Goal: Task Accomplishment & Management: Use online tool/utility

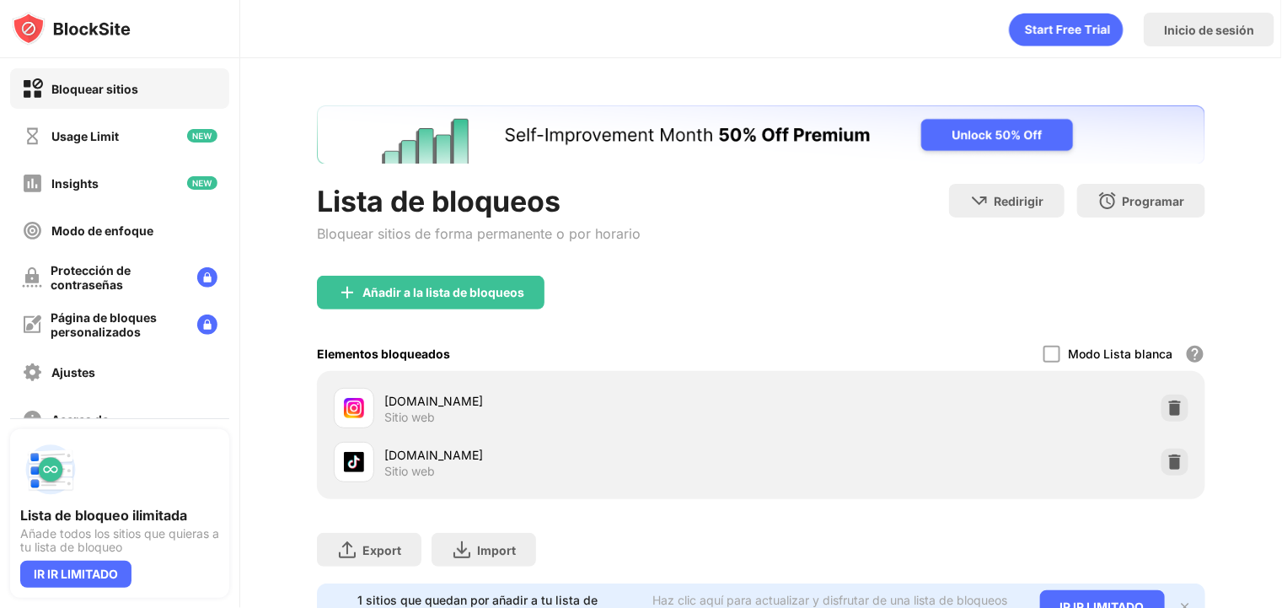
click at [1166, 463] on img at bounding box center [1174, 461] width 17 height 17
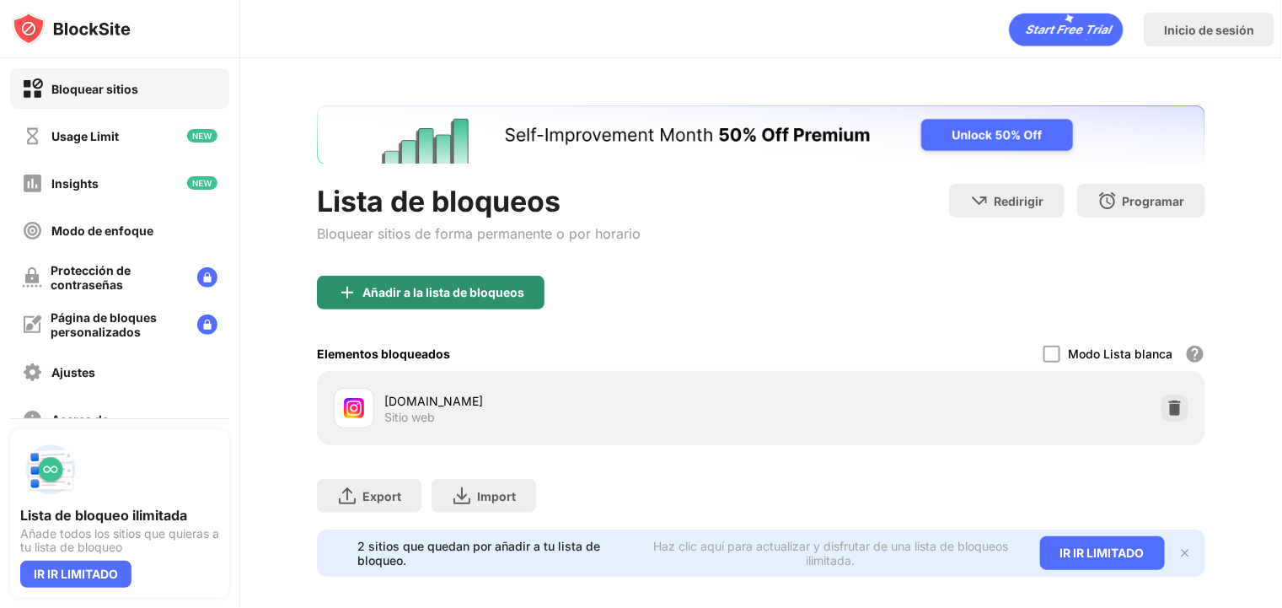
click at [453, 286] on div "Añadir a la lista de bloqueos" at bounding box center [443, 292] width 162 height 13
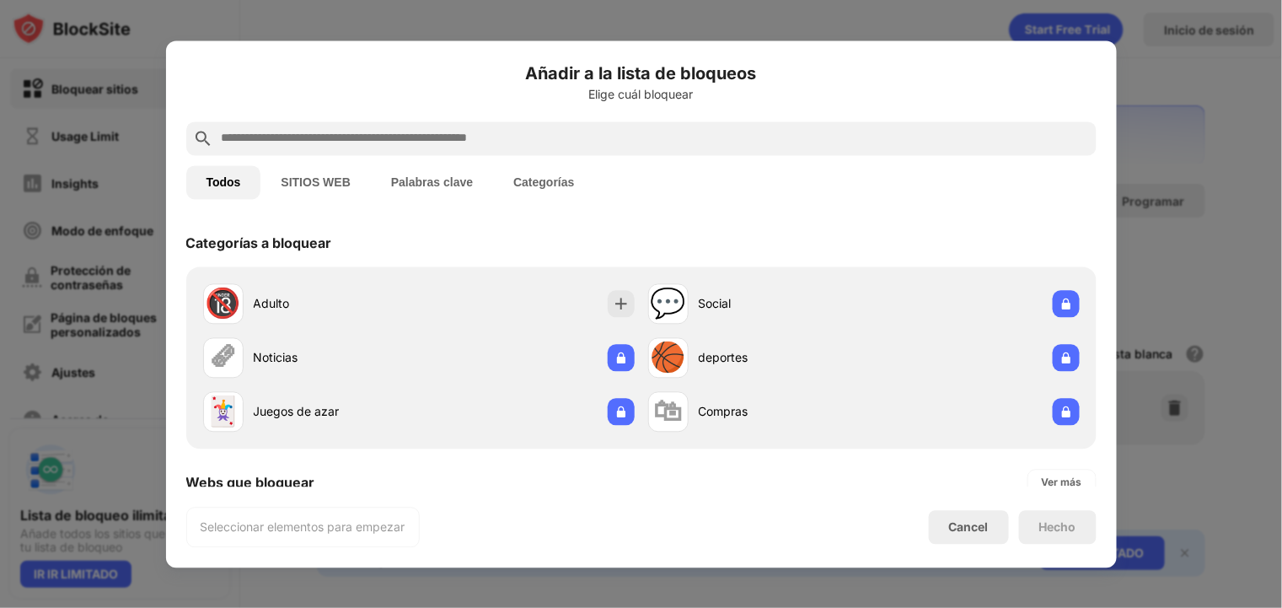
click at [353, 131] on input "text" at bounding box center [655, 138] width 870 height 20
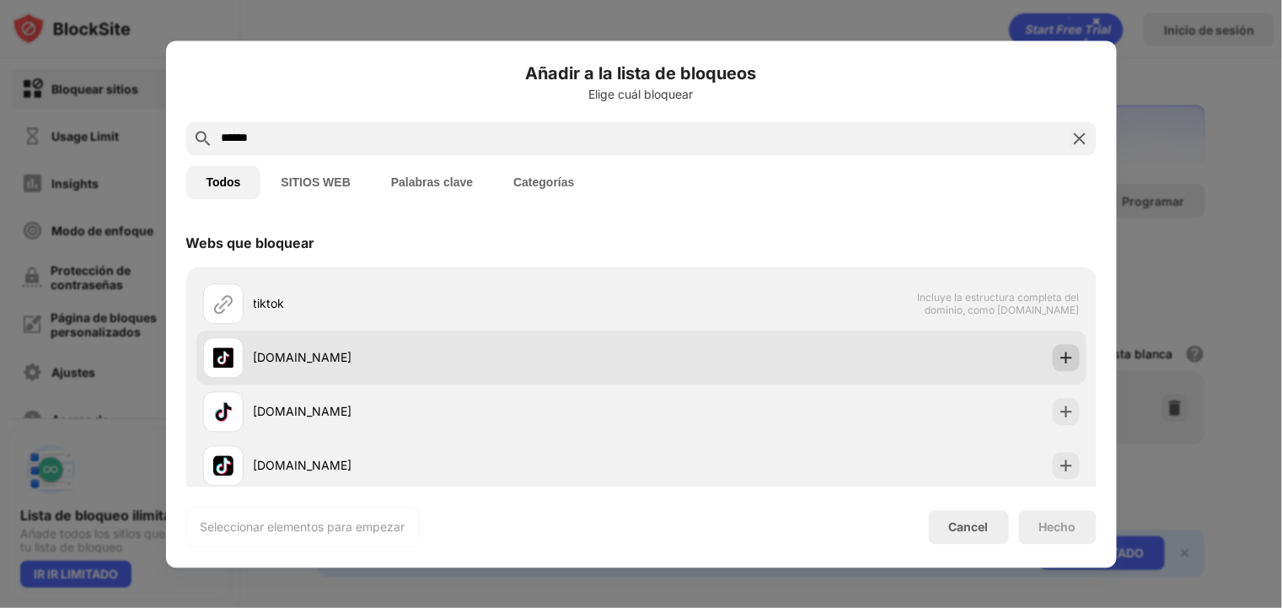
type input "******"
drag, startPoint x: 1053, startPoint y: 358, endPoint x: 1061, endPoint y: 353, distance: 9.8
click at [1058, 358] on img at bounding box center [1066, 357] width 17 height 17
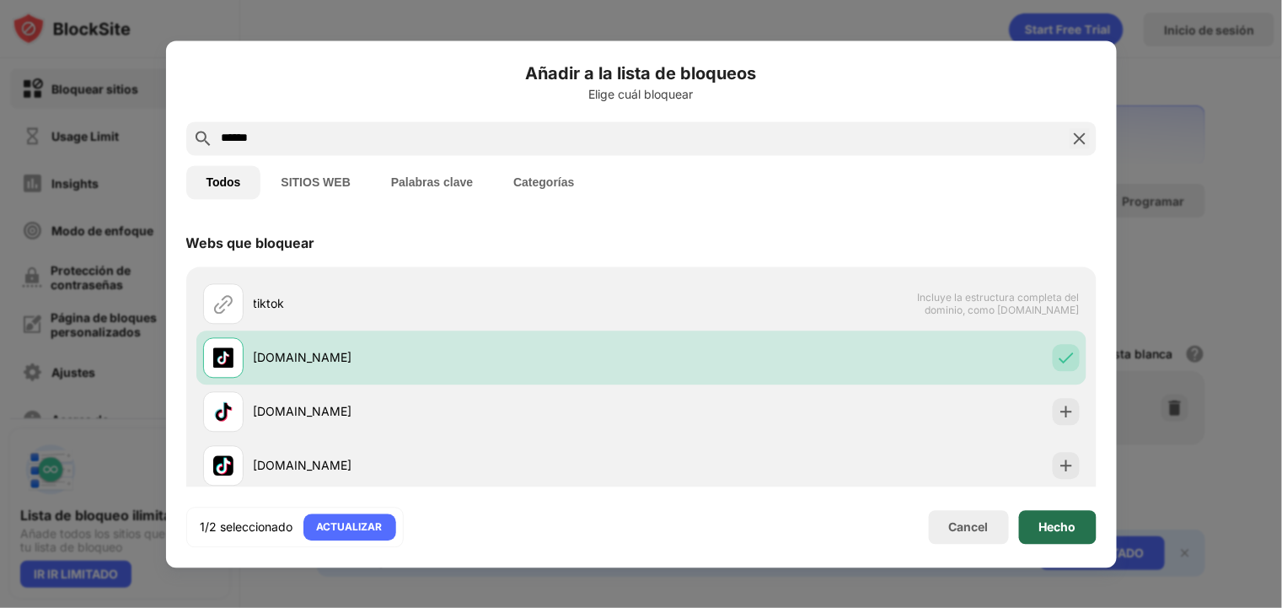
click at [1053, 524] on div "Hecho" at bounding box center [1057, 526] width 37 height 13
